Goal: Task Accomplishment & Management: Use online tool/utility

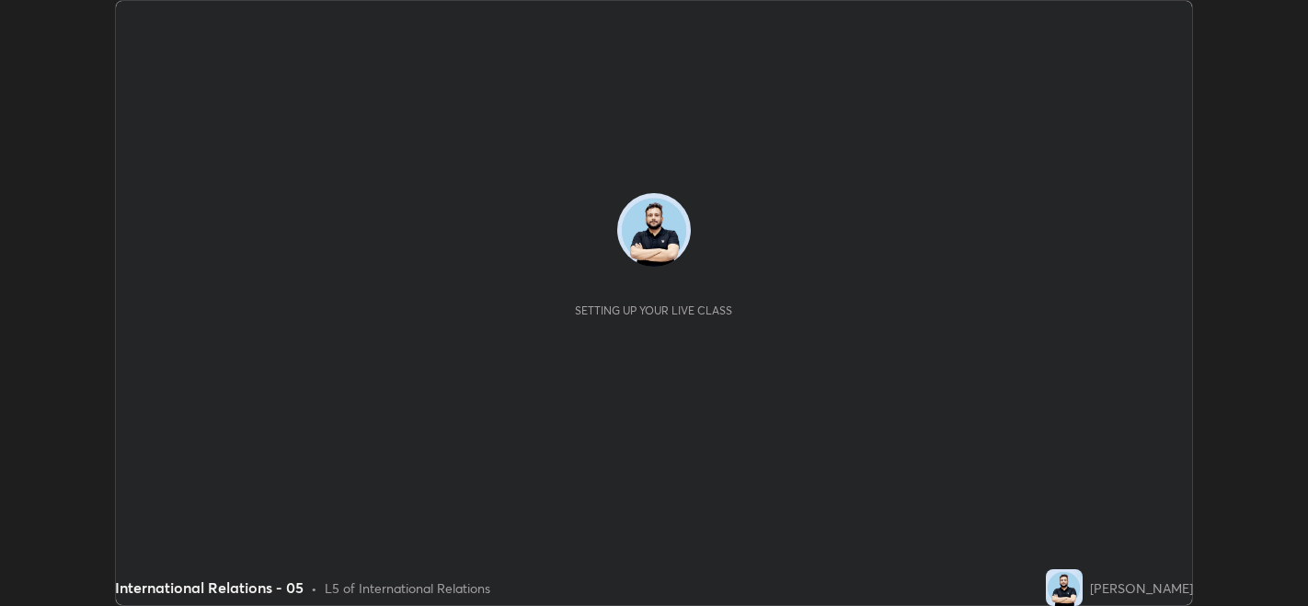
scroll to position [605, 1307]
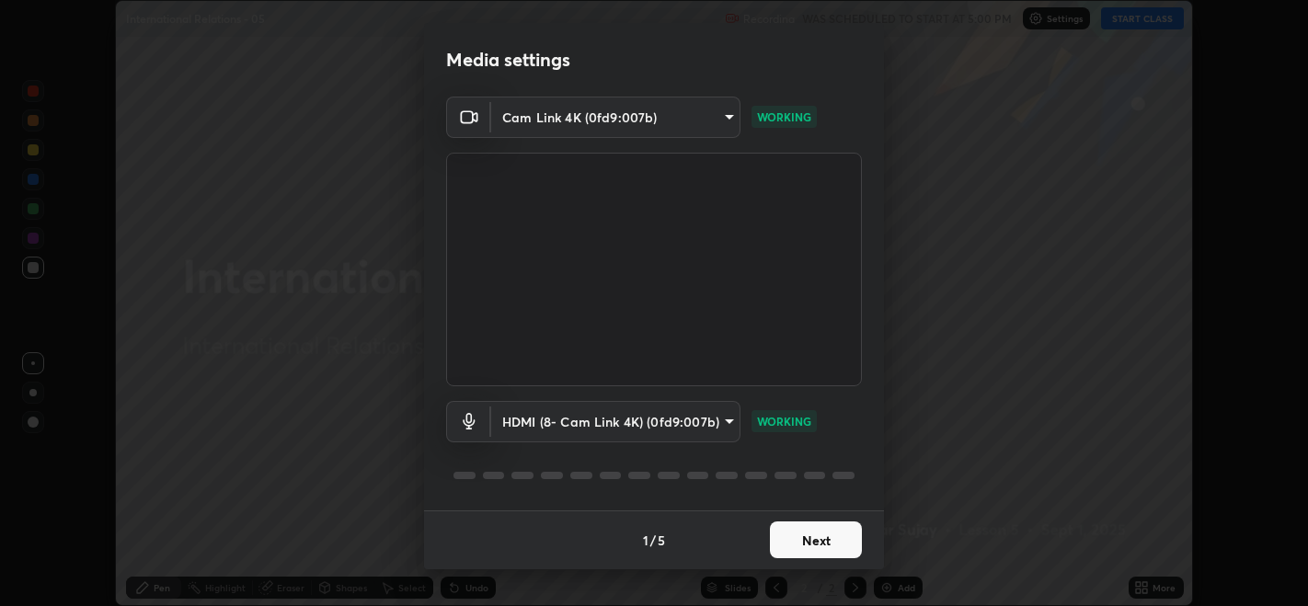
click at [808, 535] on button "Next" at bounding box center [816, 539] width 92 height 37
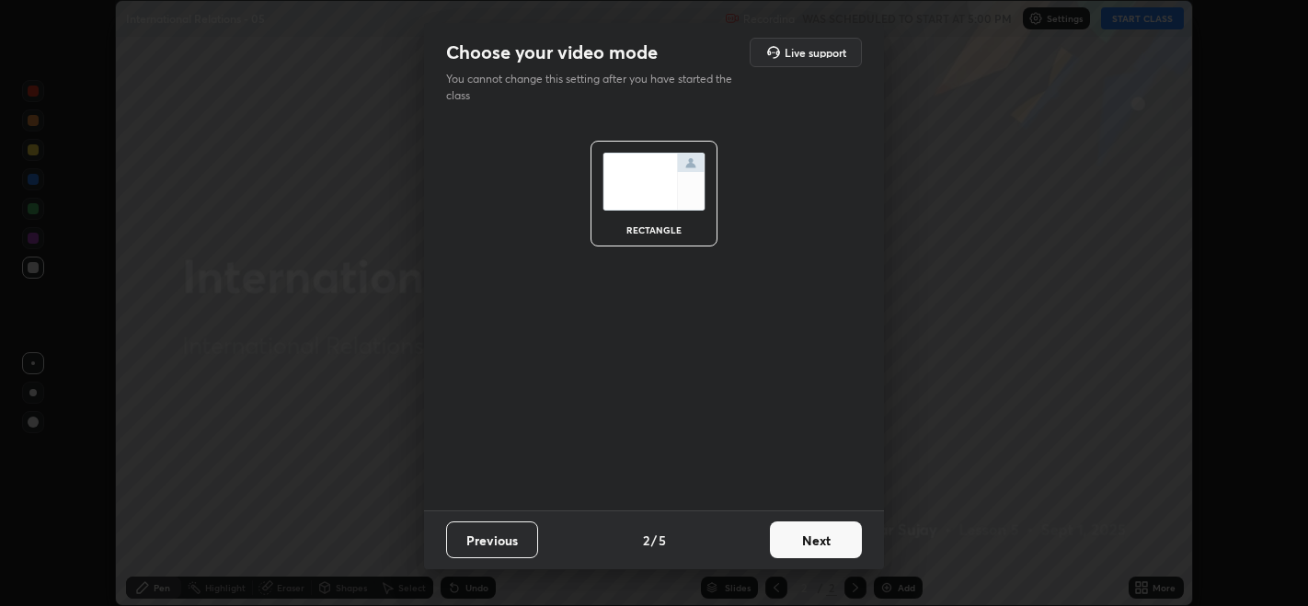
click at [808, 535] on button "Next" at bounding box center [816, 539] width 92 height 37
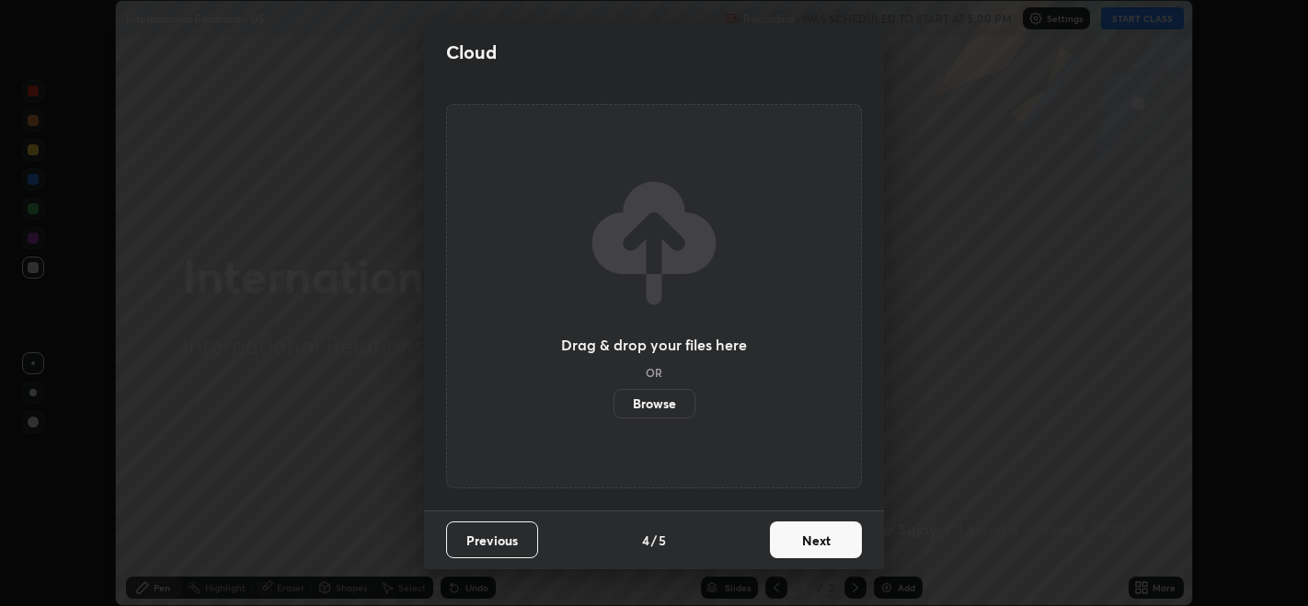
click at [808, 533] on button "Next" at bounding box center [816, 539] width 92 height 37
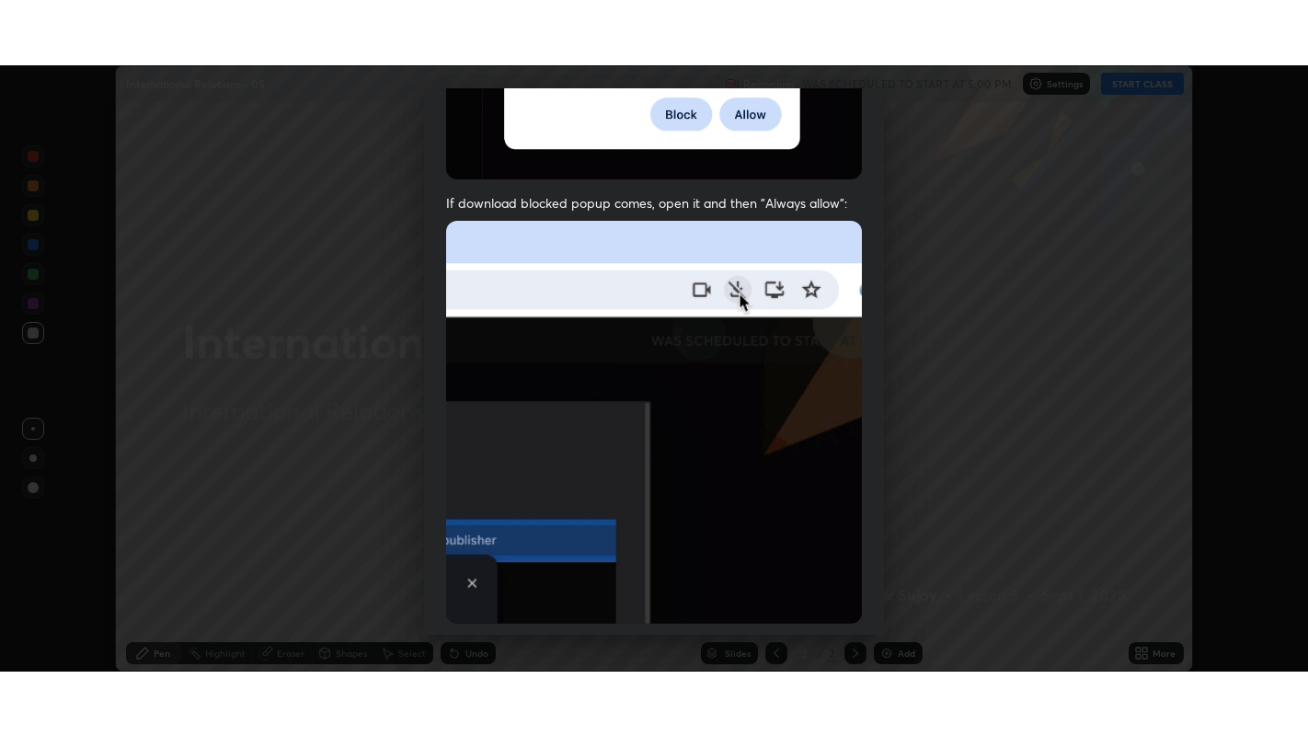
scroll to position [372, 0]
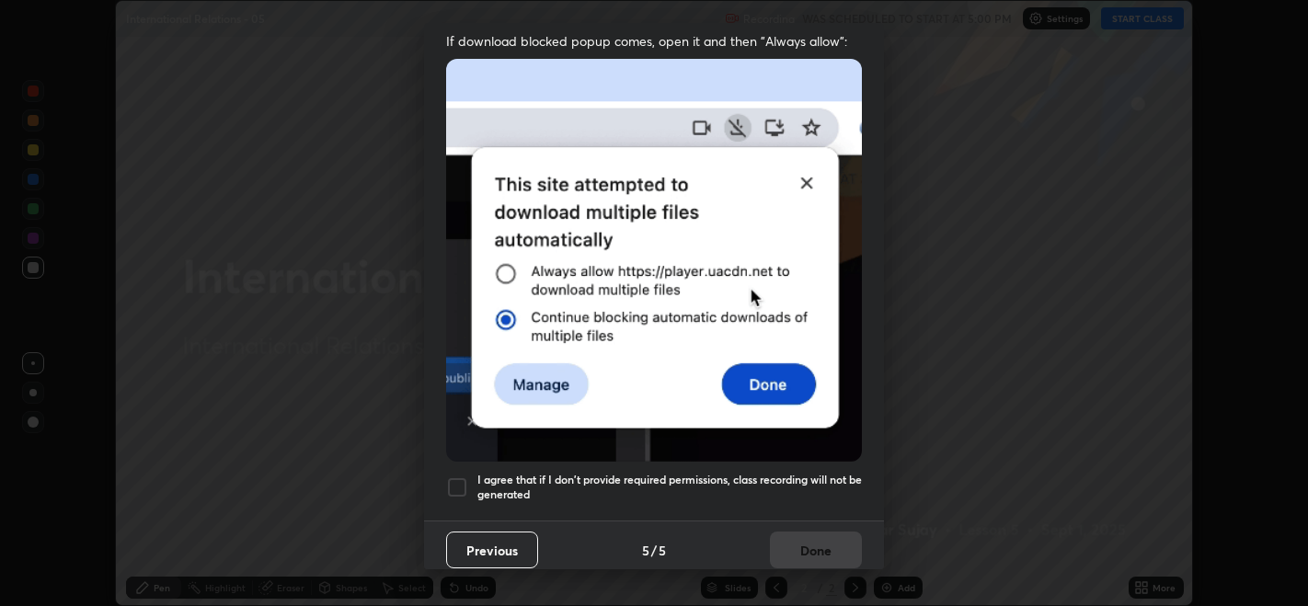
click at [452, 478] on div at bounding box center [457, 487] width 22 height 22
click at [782, 539] on button "Done" at bounding box center [816, 549] width 92 height 37
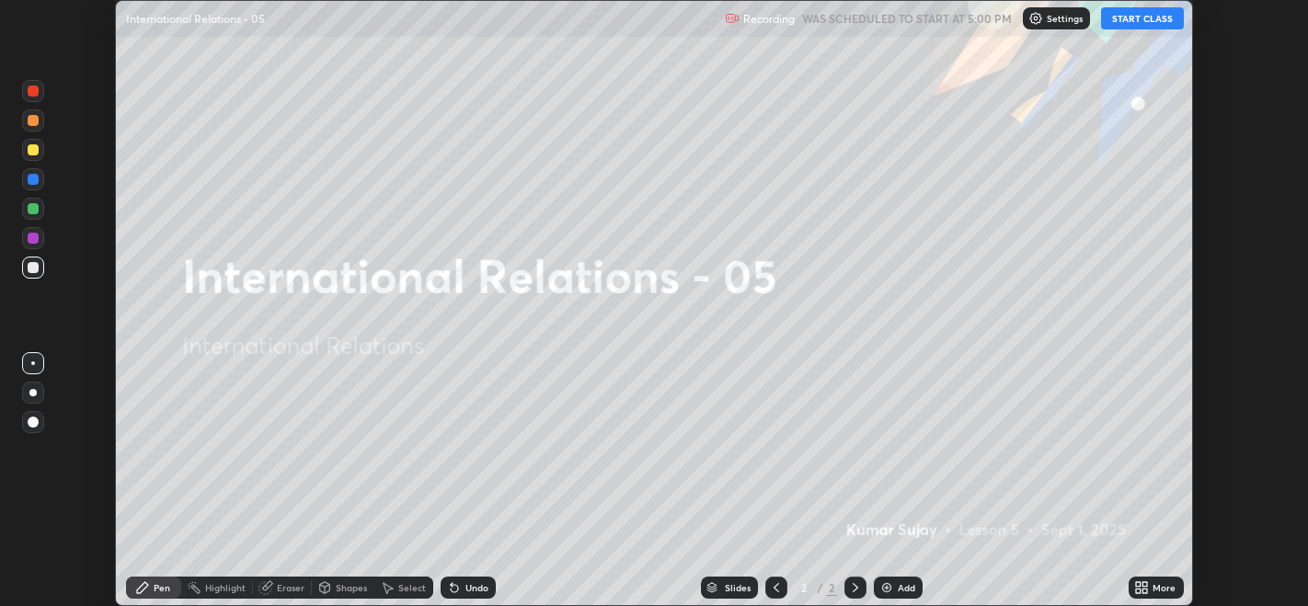
click at [1144, 590] on icon at bounding box center [1145, 590] width 5 height 5
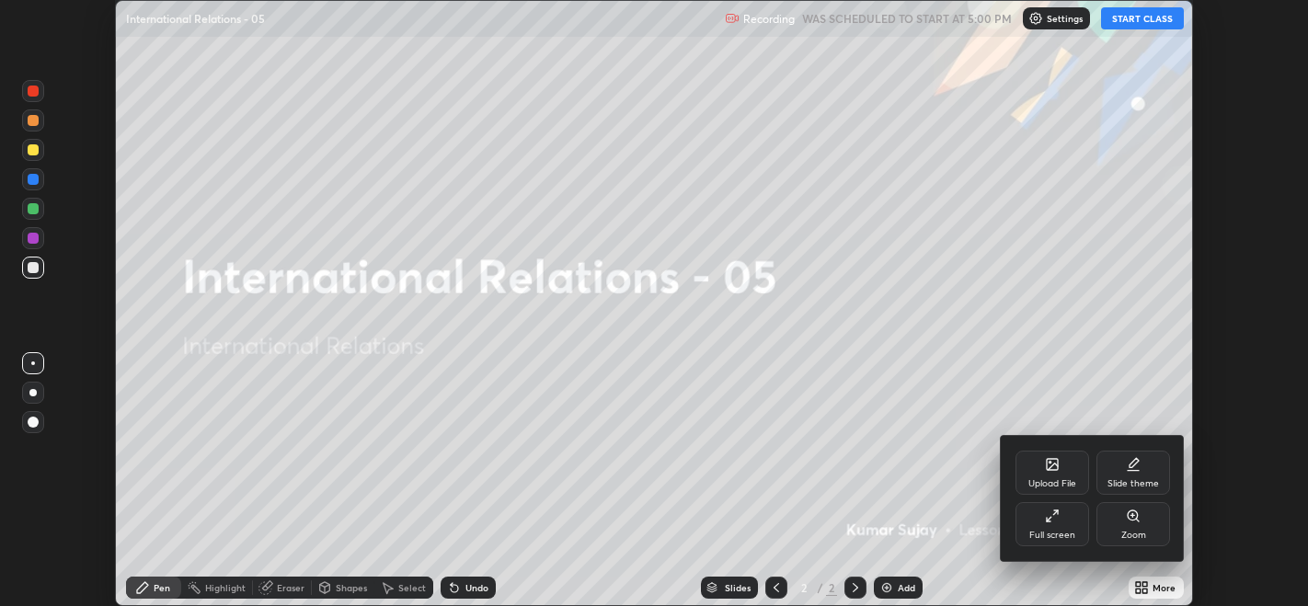
click at [1065, 528] on div "Full screen" at bounding box center [1052, 524] width 74 height 44
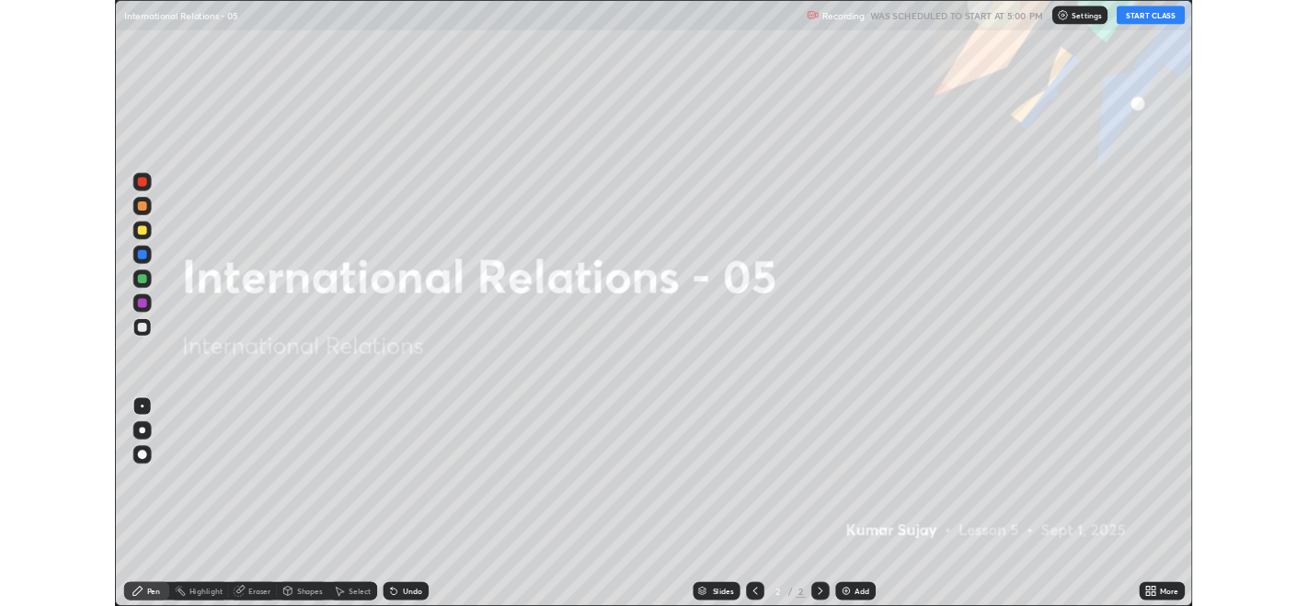
scroll to position [736, 1308]
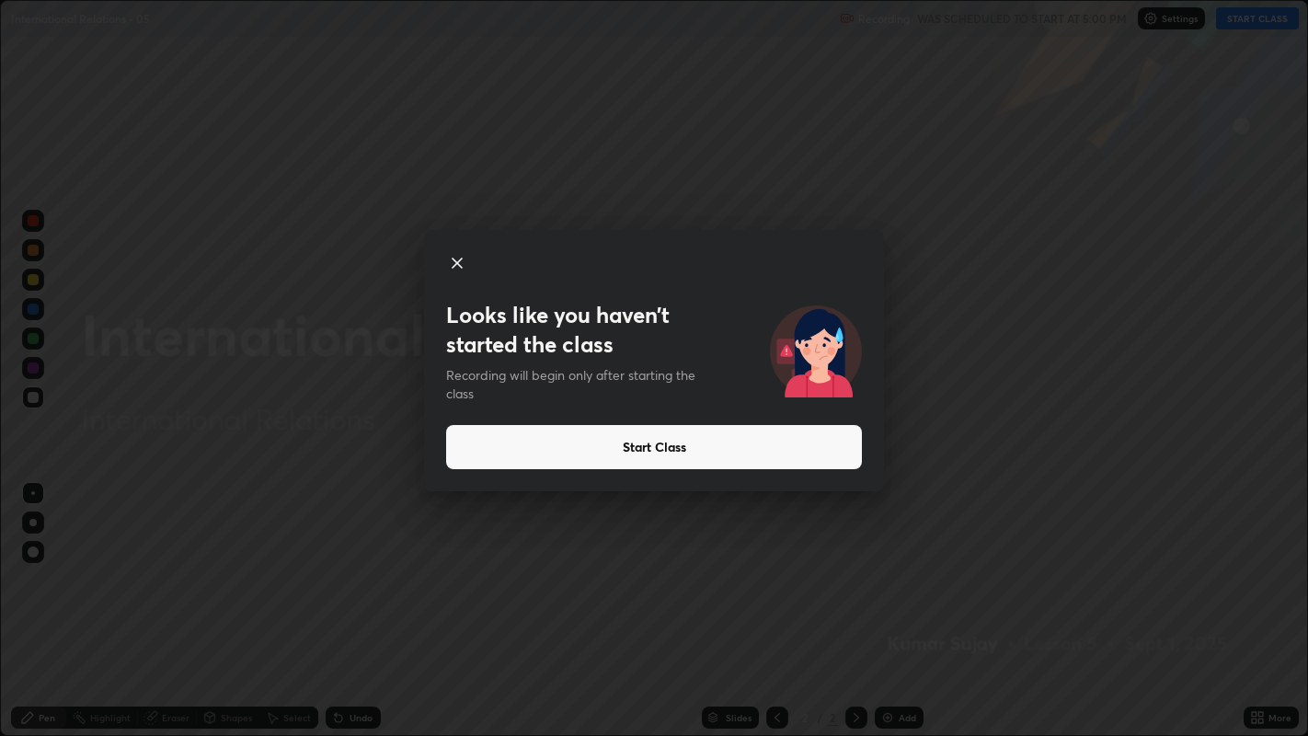
click at [565, 450] on button "Start Class" at bounding box center [654, 447] width 416 height 44
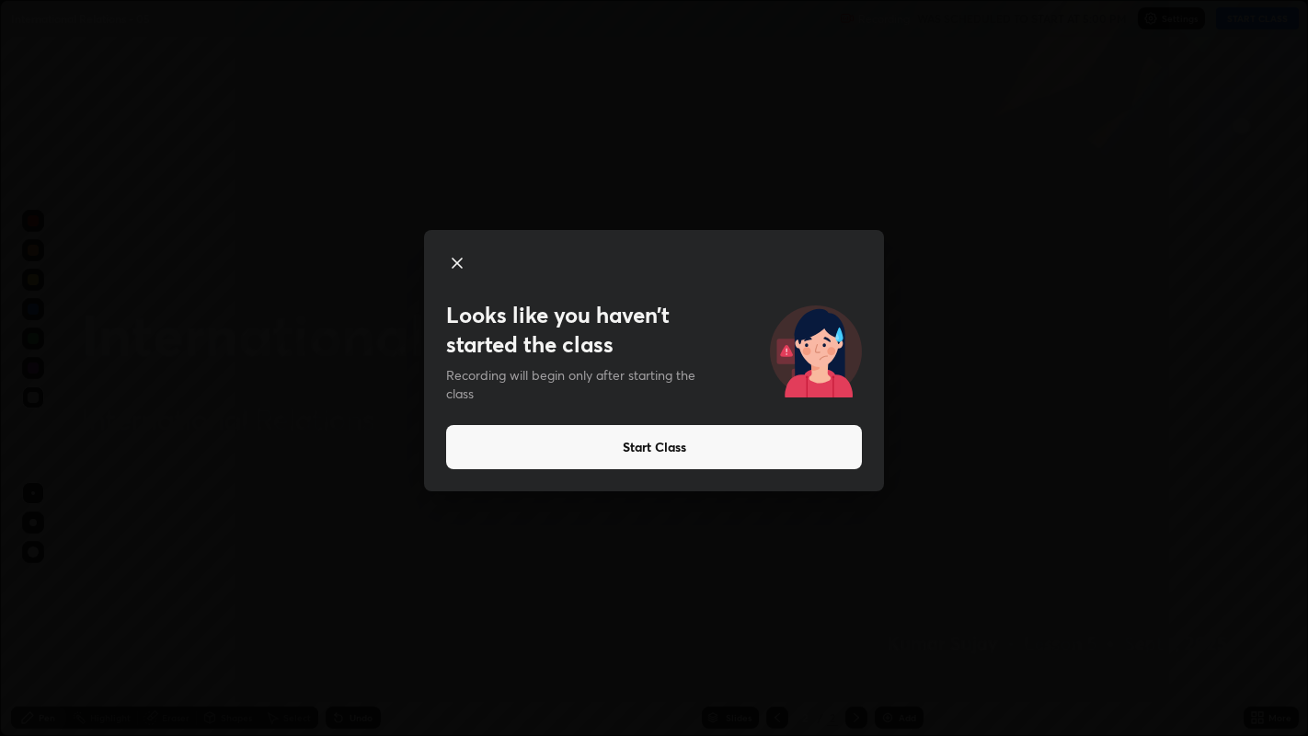
click at [577, 447] on button "Start Class" at bounding box center [654, 447] width 416 height 44
click at [588, 445] on button "Start Class" at bounding box center [654, 447] width 416 height 44
click at [580, 446] on button "Start Class" at bounding box center [654, 447] width 416 height 44
click at [586, 449] on button "Start Class" at bounding box center [654, 447] width 416 height 44
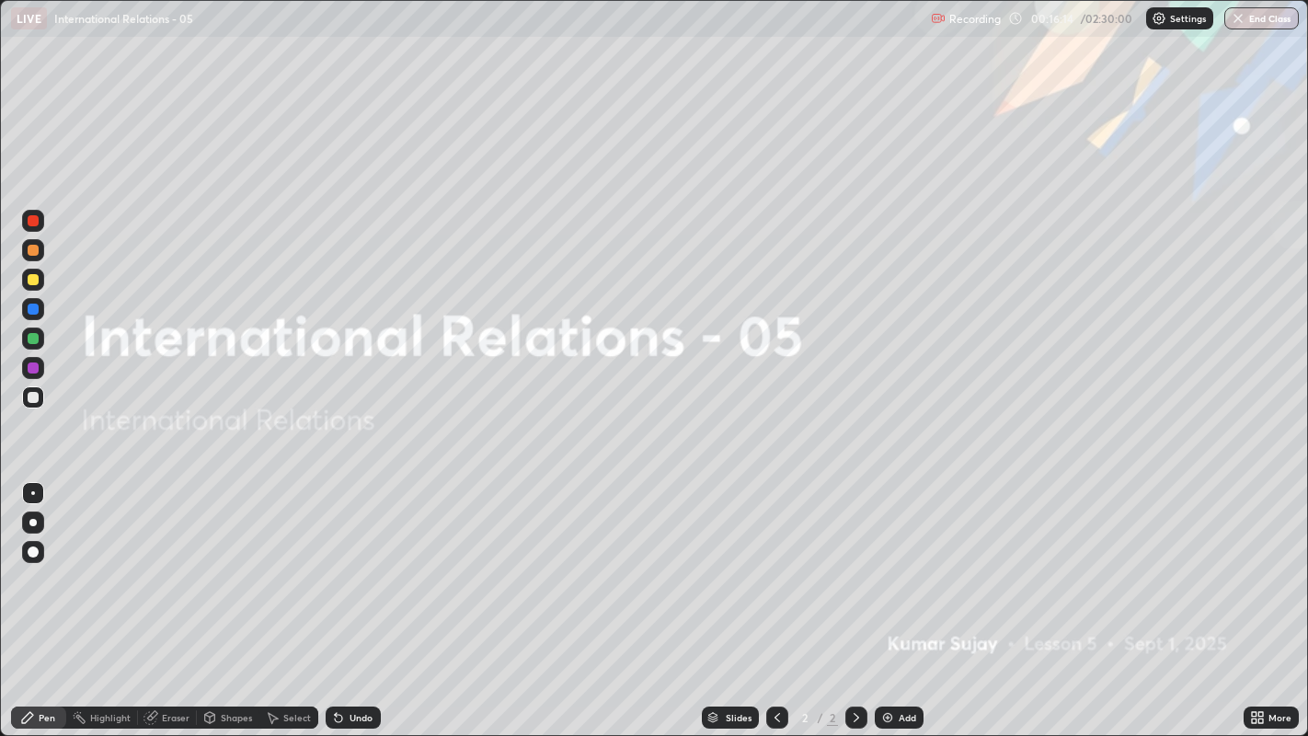
click at [890, 605] on img at bounding box center [887, 717] width 15 height 15
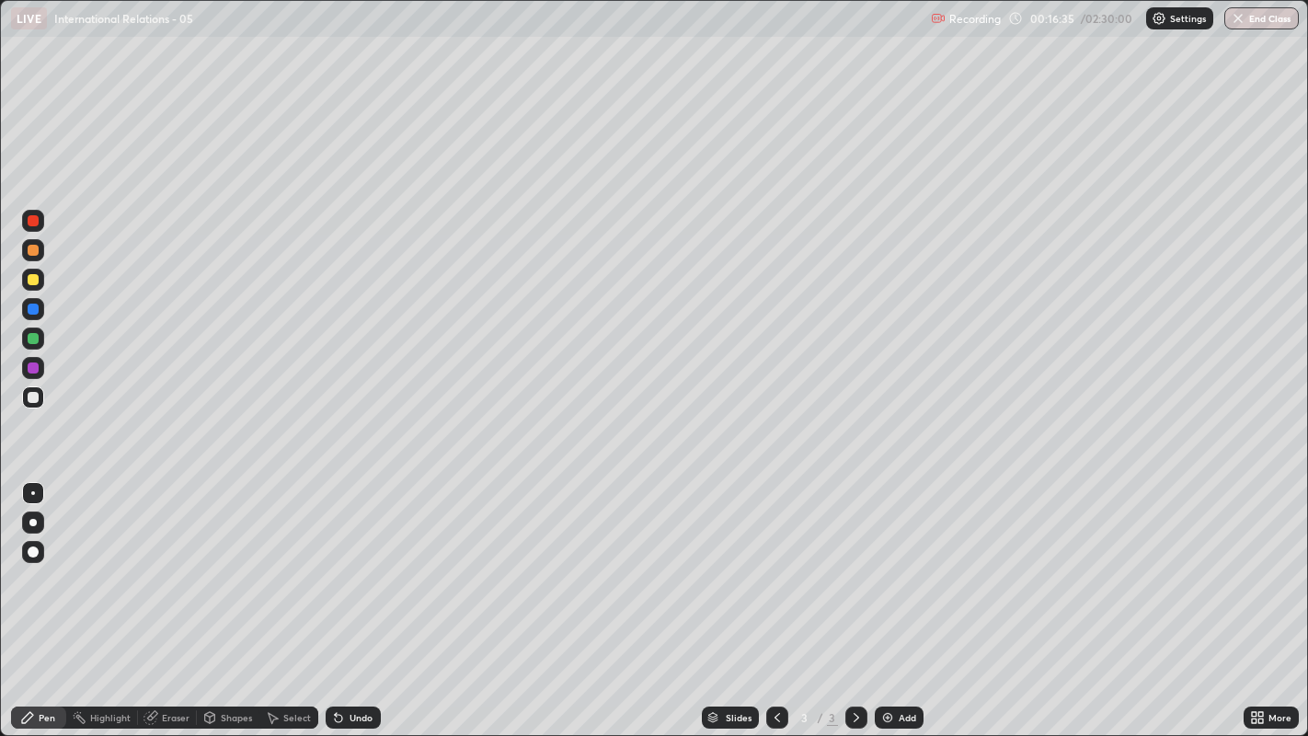
click at [34, 396] on div at bounding box center [33, 397] width 11 height 11
click at [37, 554] on div at bounding box center [33, 551] width 11 height 11
click at [33, 552] on div at bounding box center [33, 551] width 11 height 11
click at [902, 605] on div "Add" at bounding box center [906, 717] width 17 height 9
click at [774, 605] on icon at bounding box center [777, 717] width 15 height 15
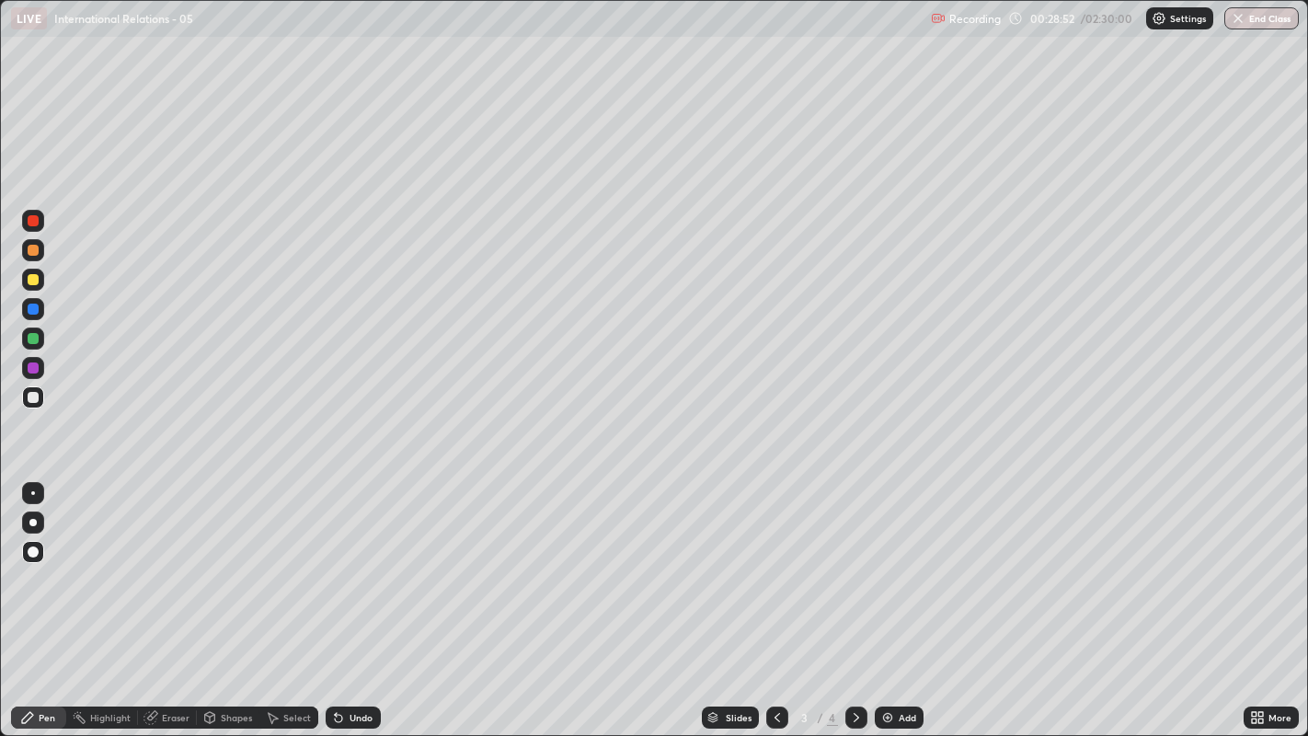
click at [42, 274] on div at bounding box center [33, 279] width 22 height 22
click at [854, 605] on icon at bounding box center [856, 717] width 15 height 15
click at [34, 396] on div at bounding box center [33, 397] width 11 height 11
click at [773, 605] on div at bounding box center [777, 717] width 22 height 22
click at [897, 605] on div "Add" at bounding box center [898, 717] width 49 height 22
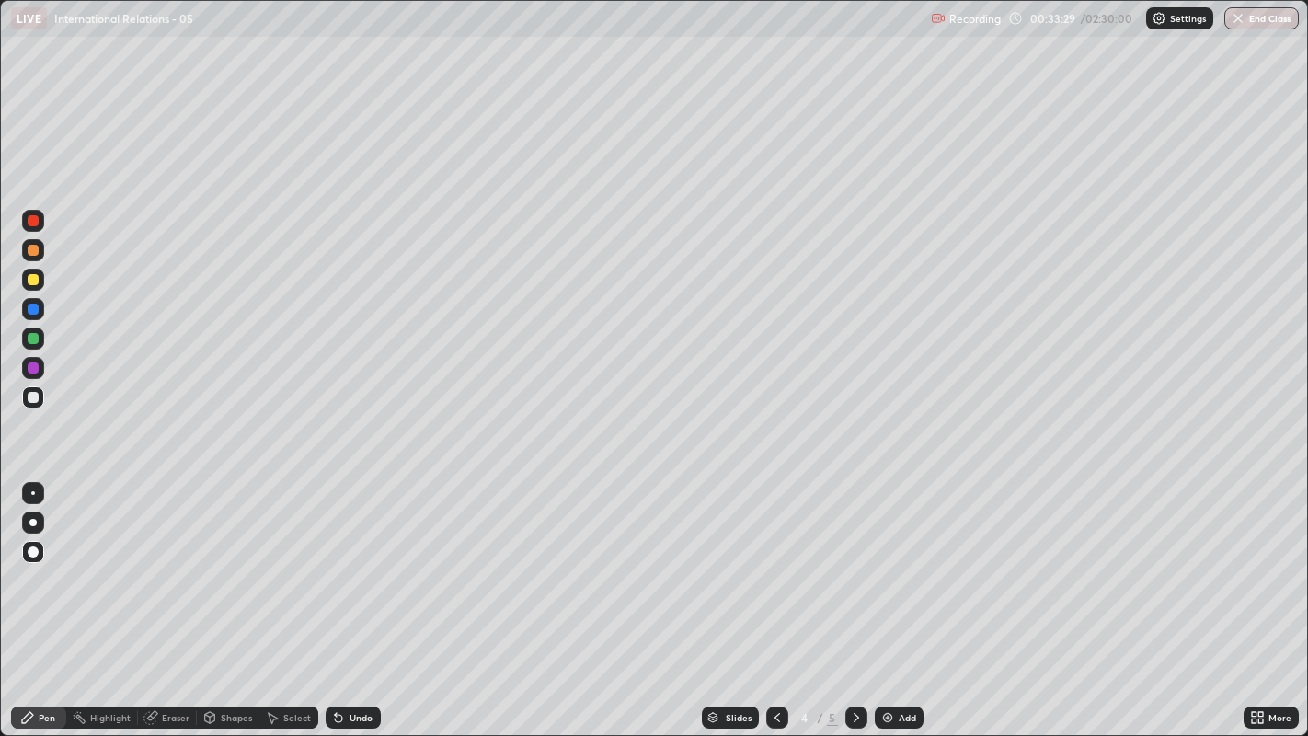
click at [774, 605] on icon at bounding box center [777, 717] width 6 height 9
click at [853, 605] on icon at bounding box center [856, 717] width 15 height 15
click at [854, 605] on icon at bounding box center [856, 717] width 15 height 15
click at [898, 605] on div "Add" at bounding box center [906, 717] width 17 height 9
click at [774, 605] on icon at bounding box center [777, 717] width 6 height 9
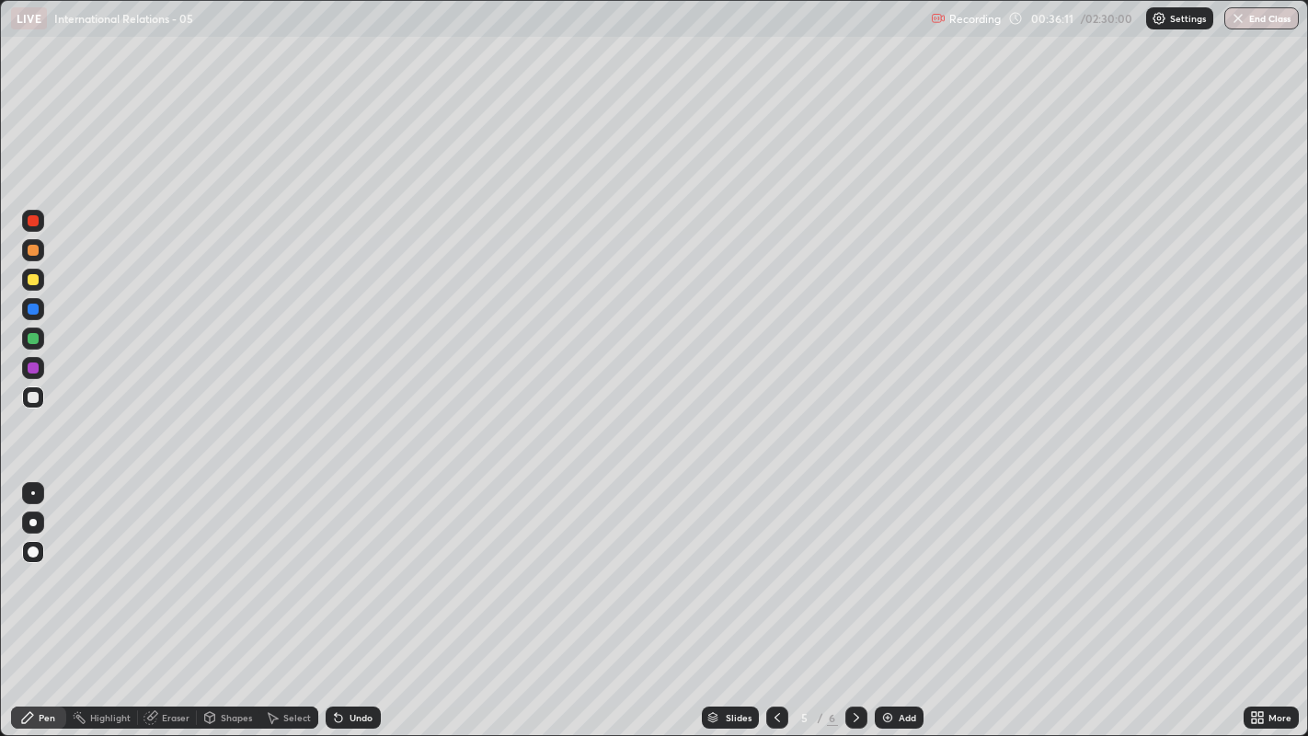
click at [774, 605] on icon at bounding box center [777, 717] width 15 height 15
click at [775, 605] on icon at bounding box center [777, 717] width 15 height 15
click at [898, 605] on div "Add" at bounding box center [906, 717] width 17 height 9
click at [32, 400] on div at bounding box center [33, 397] width 11 height 11
click at [898, 605] on div "Add" at bounding box center [906, 717] width 17 height 9
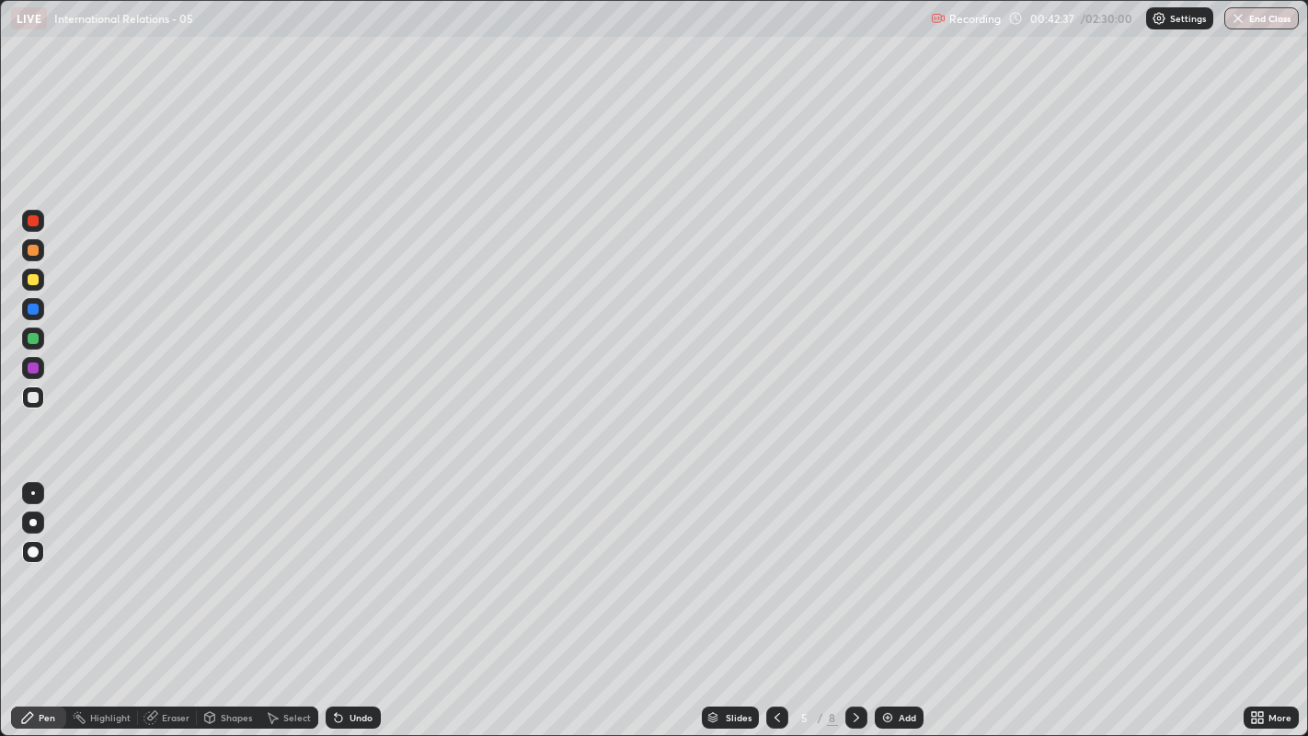
click at [1251, 605] on icon at bounding box center [1257, 717] width 15 height 15
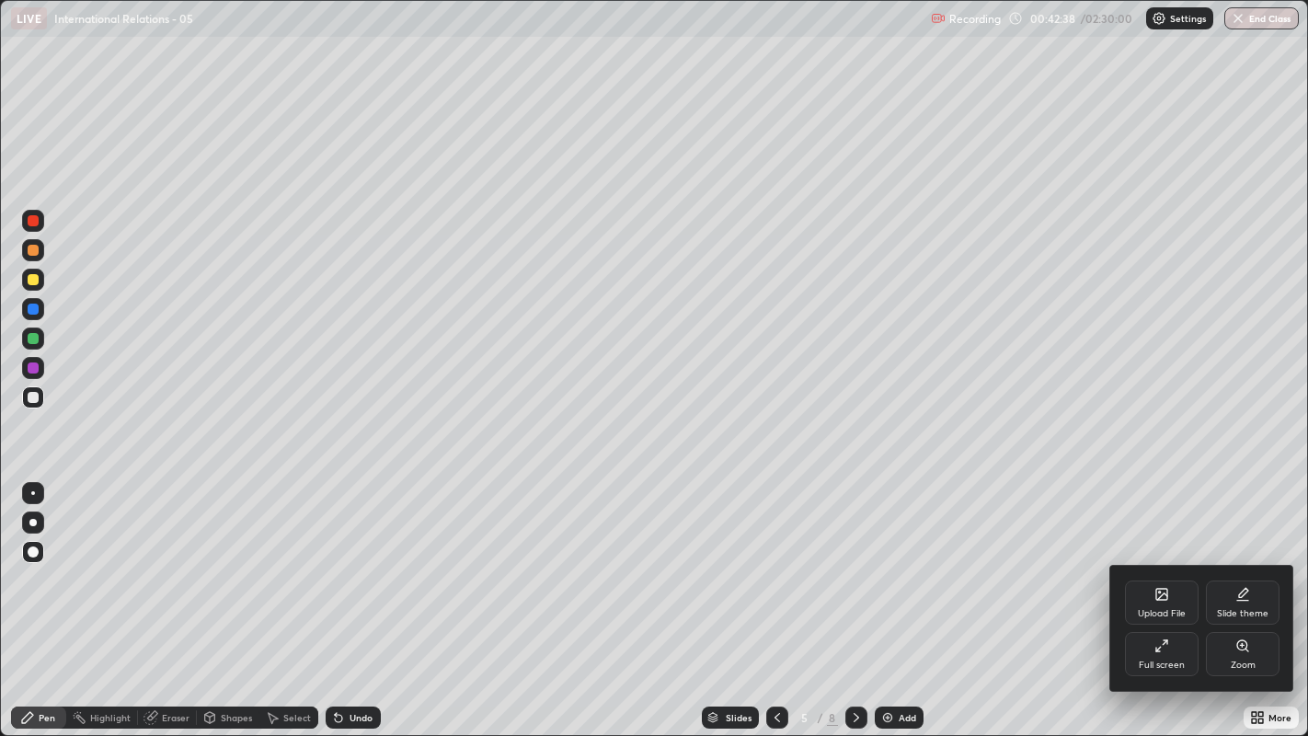
click at [1151, 605] on div "Full screen" at bounding box center [1161, 664] width 46 height 9
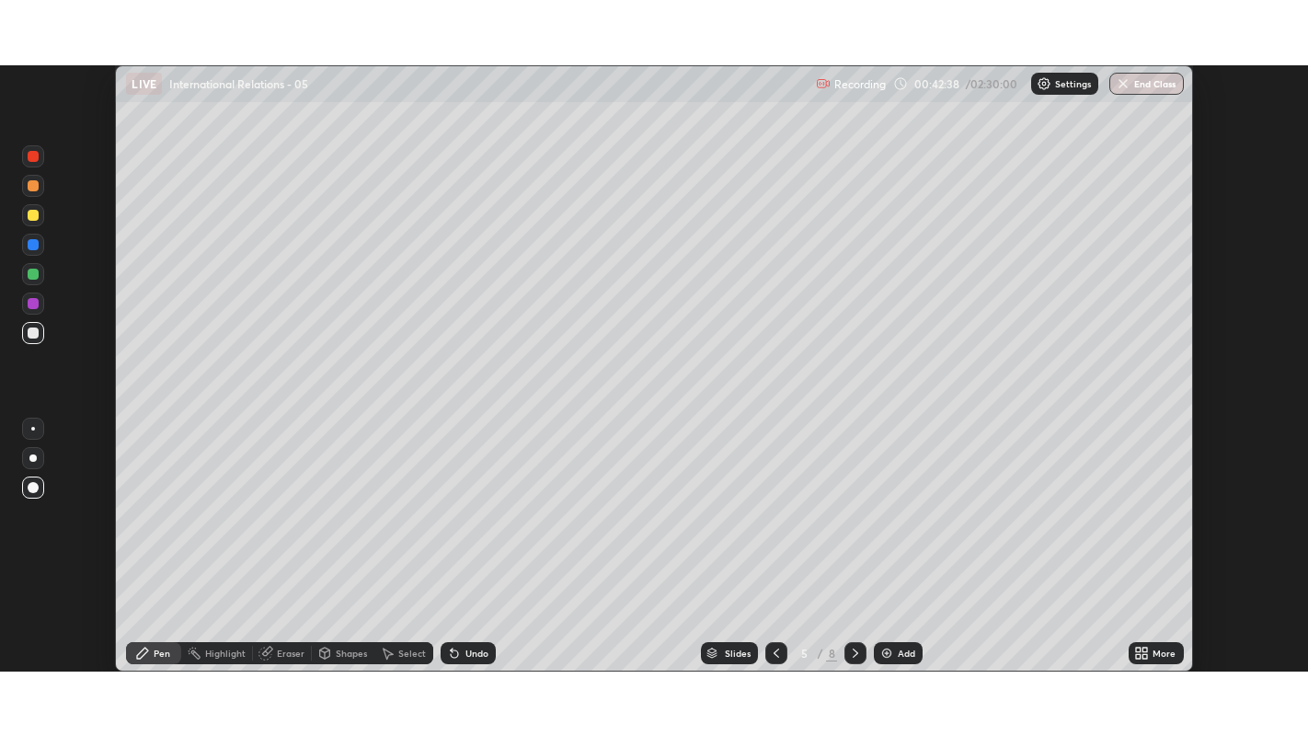
scroll to position [91343, 90641]
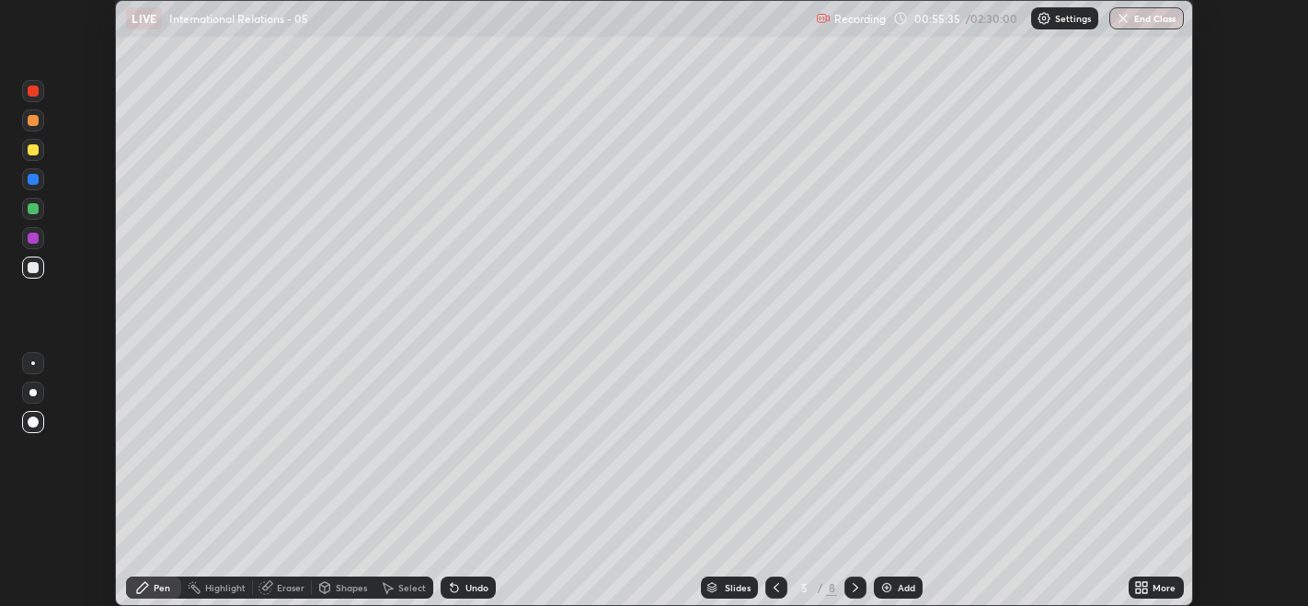
click at [899, 586] on div "Add" at bounding box center [905, 587] width 17 height 9
click at [1145, 590] on icon at bounding box center [1145, 590] width 5 height 5
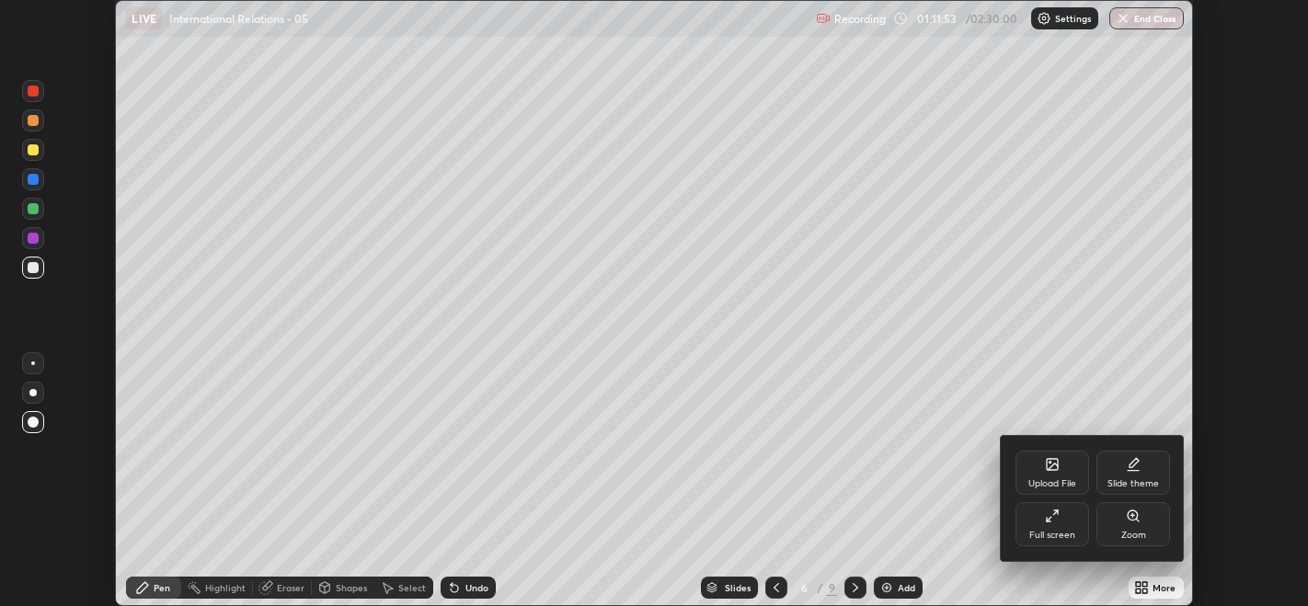
click at [1056, 529] on div "Full screen" at bounding box center [1052, 524] width 74 height 44
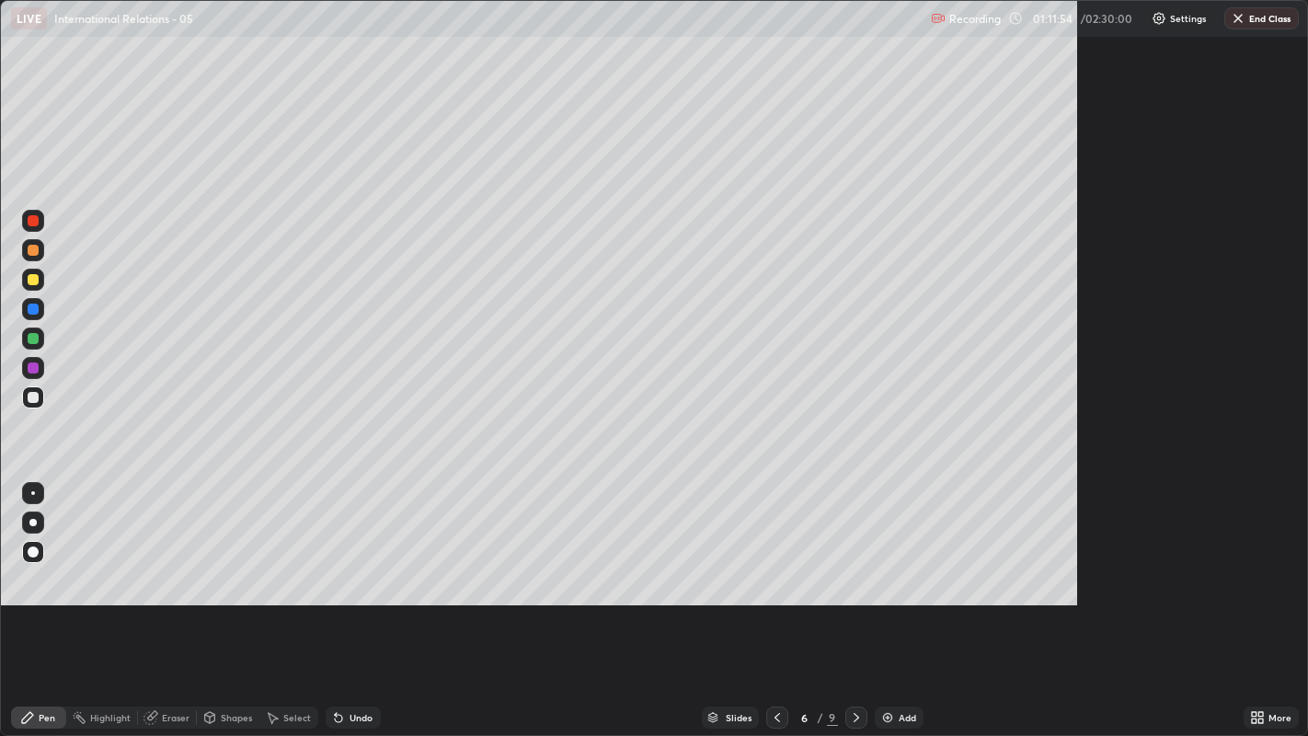
scroll to position [736, 1308]
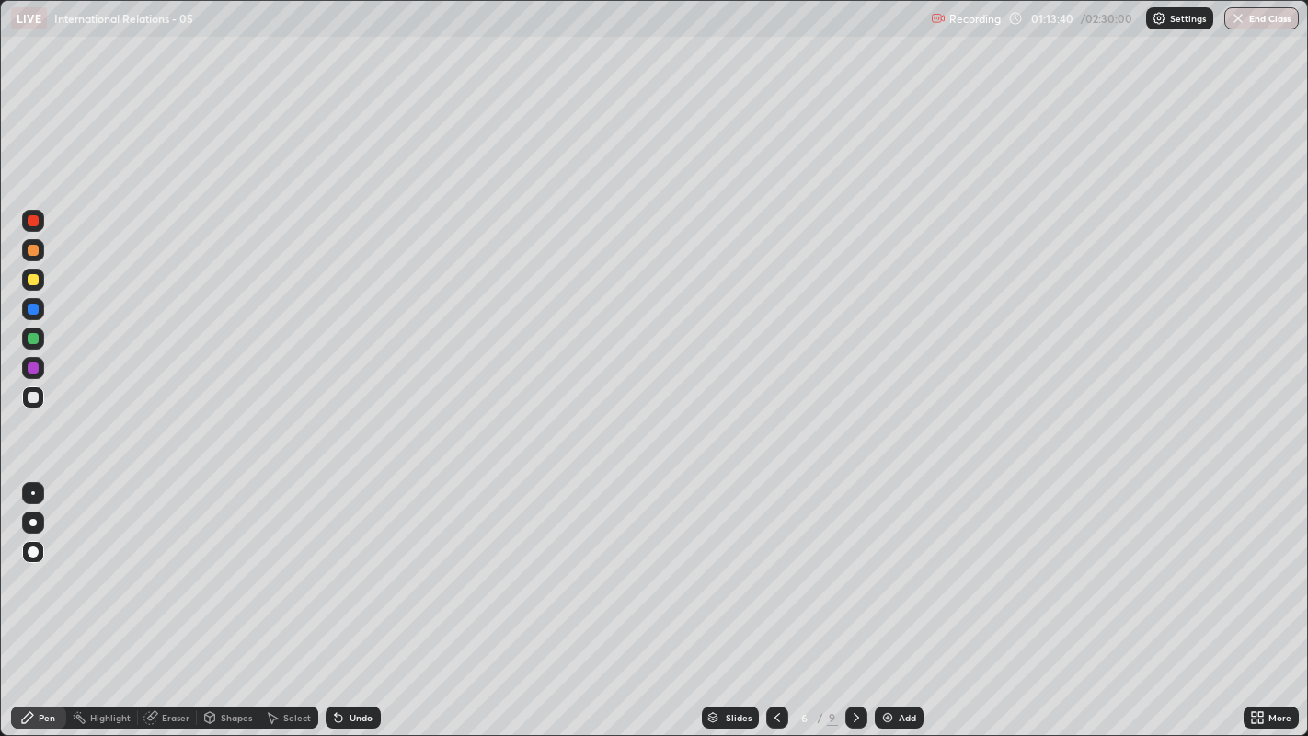
click at [895, 605] on div "Add" at bounding box center [898, 717] width 49 height 22
click at [775, 605] on div at bounding box center [776, 717] width 22 height 22
click at [898, 605] on div "Add" at bounding box center [906, 717] width 17 height 9
click at [905, 605] on div "Add" at bounding box center [906, 717] width 17 height 9
click at [903, 605] on div "Add" at bounding box center [906, 717] width 17 height 9
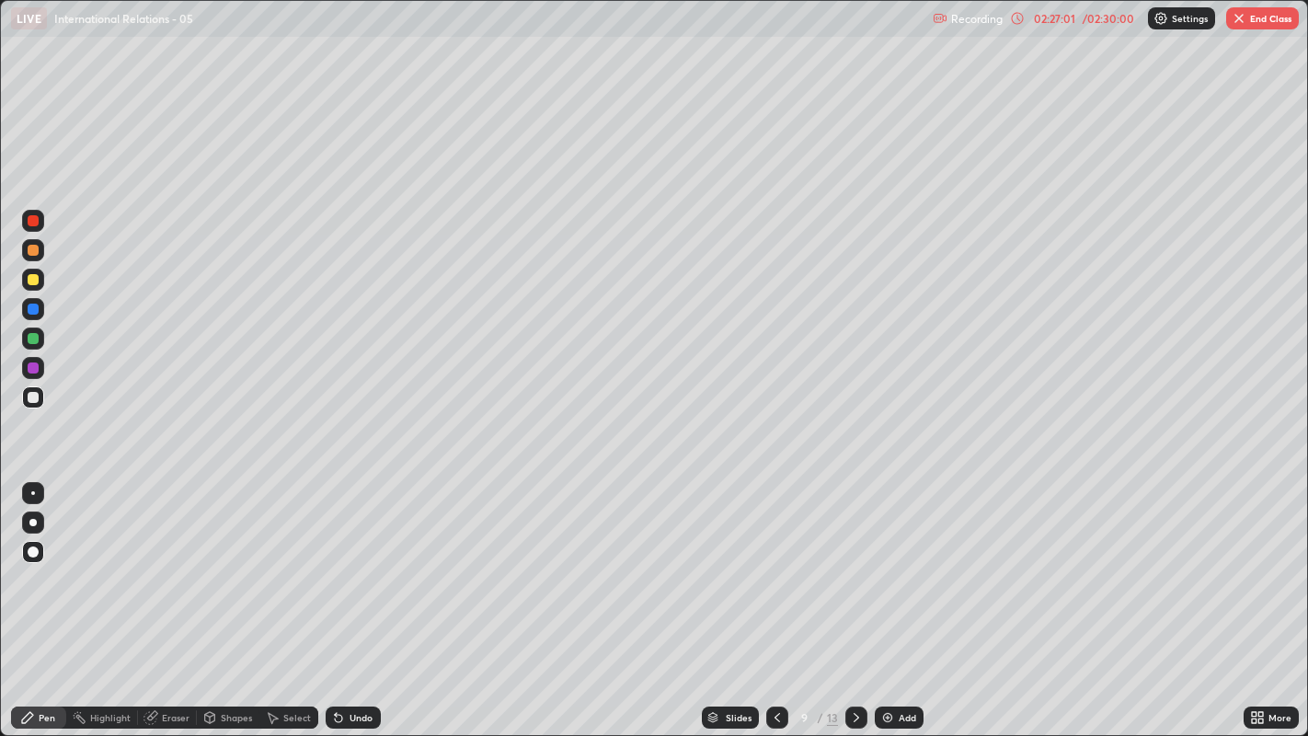
click at [1096, 17] on div "/ 02:30:00" at bounding box center [1107, 18] width 57 height 11
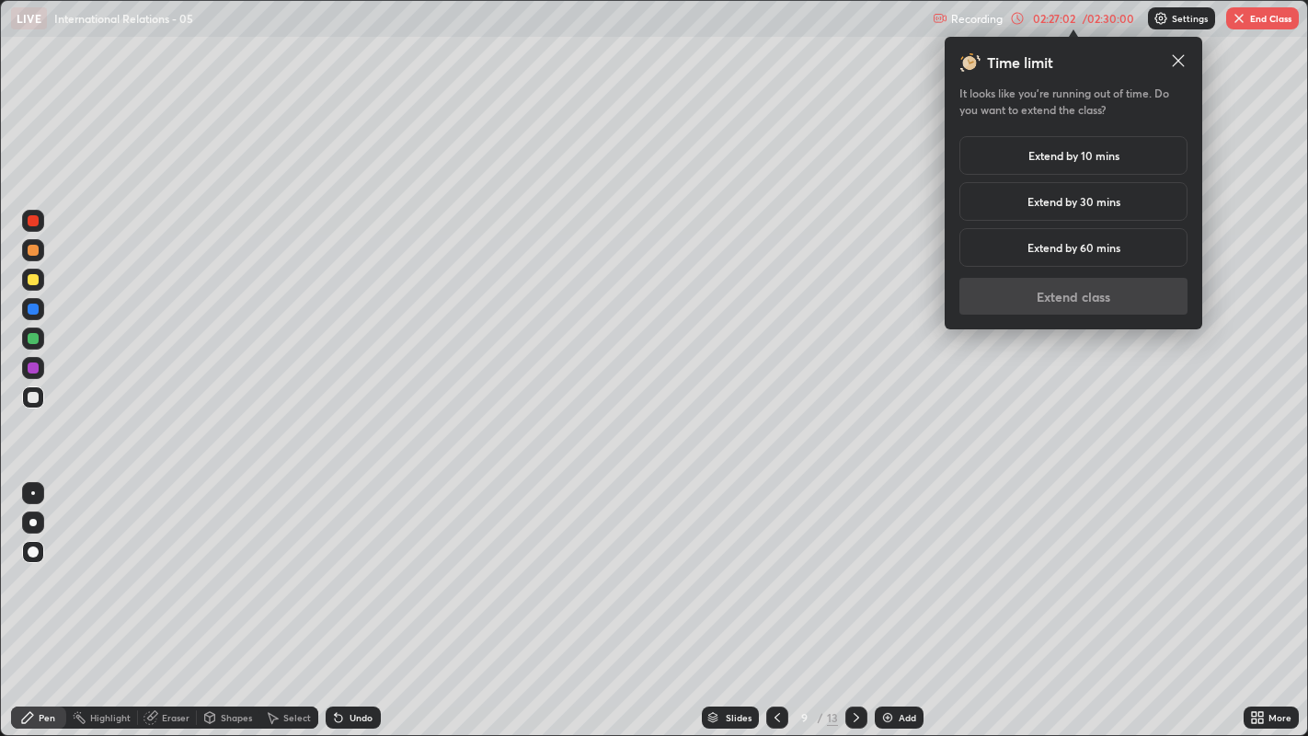
click at [1110, 155] on h5 "Extend by 10 mins" at bounding box center [1073, 155] width 91 height 17
click at [1091, 296] on button "Extend class" at bounding box center [1073, 296] width 228 height 37
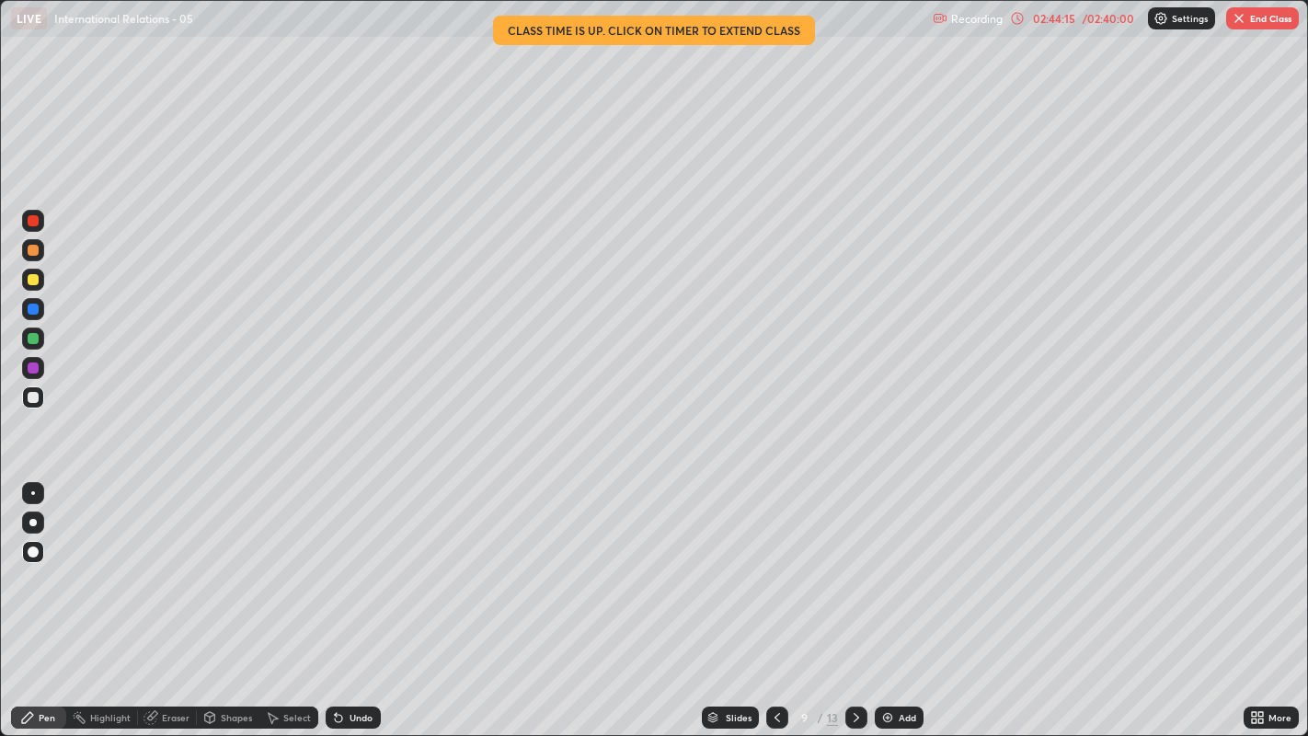
click at [1249, 16] on button "End Class" at bounding box center [1262, 18] width 73 height 22
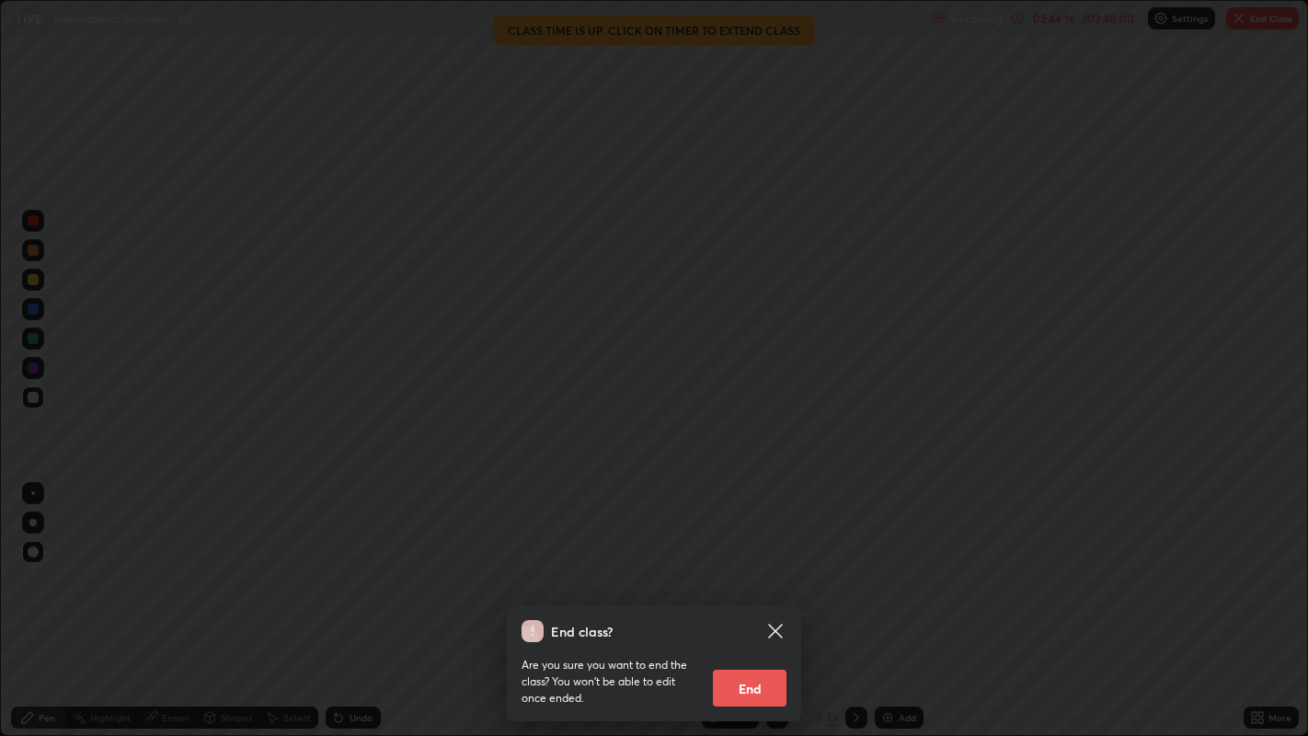
click at [727, 605] on button "End" at bounding box center [750, 687] width 74 height 37
